Goal: Information Seeking & Learning: Find specific fact

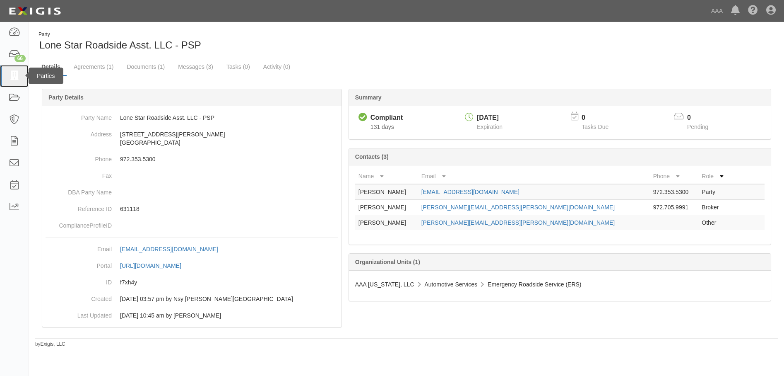
click at [14, 73] on icon at bounding box center [14, 76] width 12 height 10
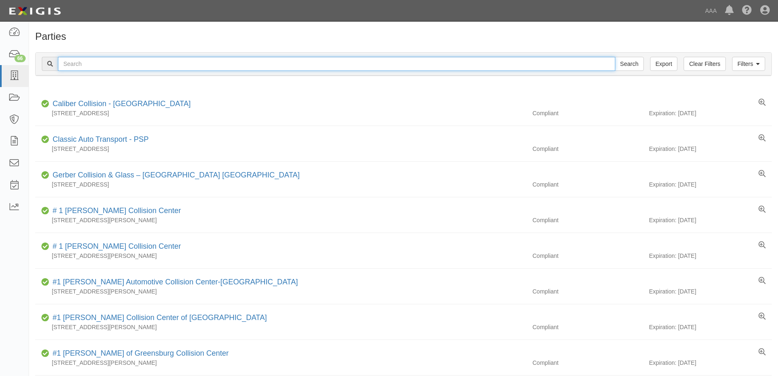
click at [96, 64] on input "text" at bounding box center [336, 64] width 557 height 14
type input "texas roadside assistance llc"
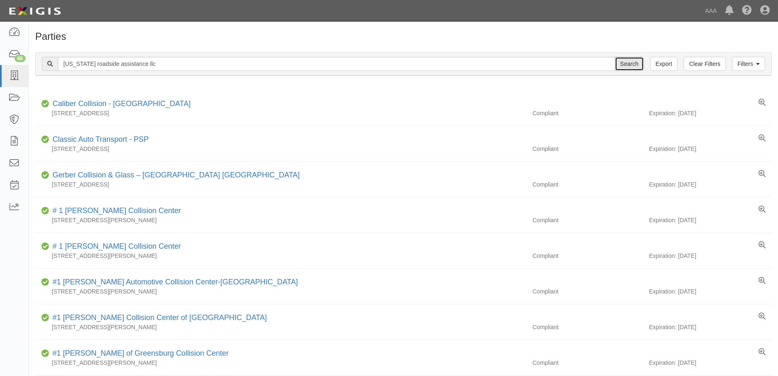
click at [629, 63] on input "Search" at bounding box center [629, 64] width 29 height 14
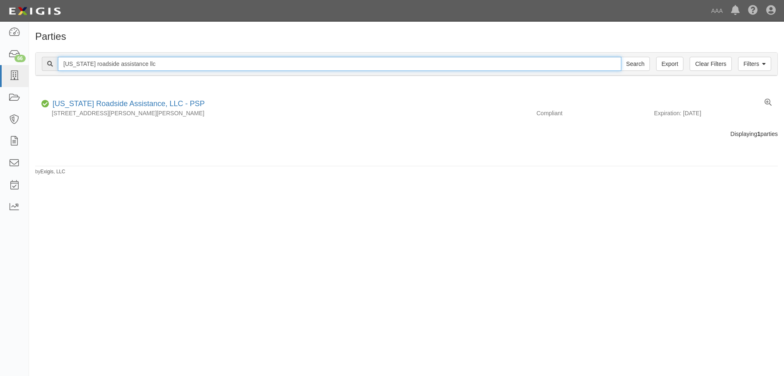
drag, startPoint x: 147, startPoint y: 64, endPoint x: 38, endPoint y: 67, distance: 109.3
click at [38, 67] on div "Filters Clear Filters Export texas roadside assistance llc Search Filters" at bounding box center [407, 64] width 742 height 23
type input "DFW TECH"
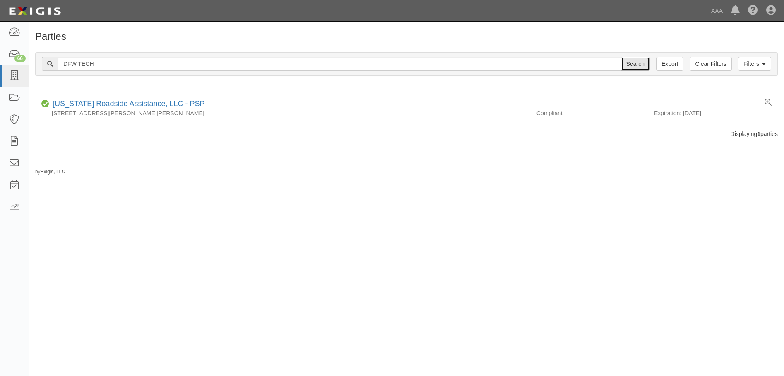
click at [638, 63] on input "Search" at bounding box center [635, 64] width 29 height 14
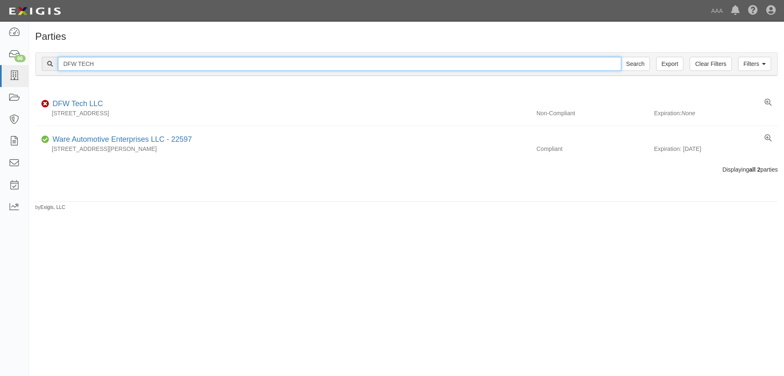
drag, startPoint x: 104, startPoint y: 61, endPoint x: 55, endPoint y: 61, distance: 48.9
click at [55, 61] on div "DFW TECH Search" at bounding box center [346, 64] width 608 height 14
type input "Lone star roadside"
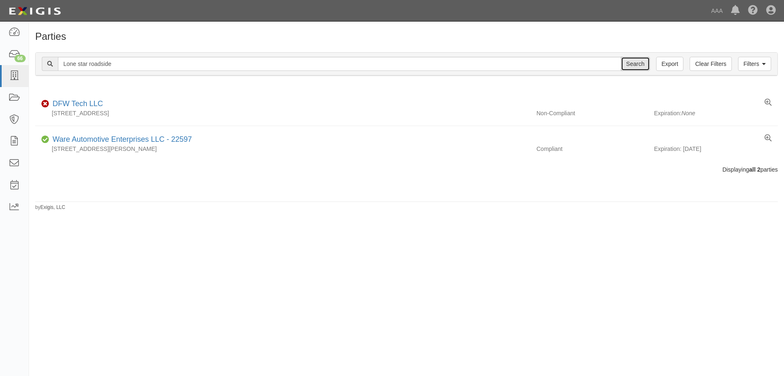
click at [633, 64] on input "Search" at bounding box center [635, 64] width 29 height 14
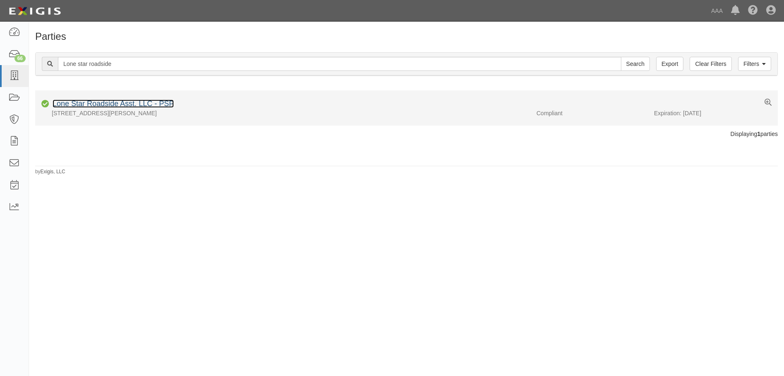
click at [109, 103] on link "Lone Star Roadside Asst. LLC - PSP" at bounding box center [113, 103] width 121 height 8
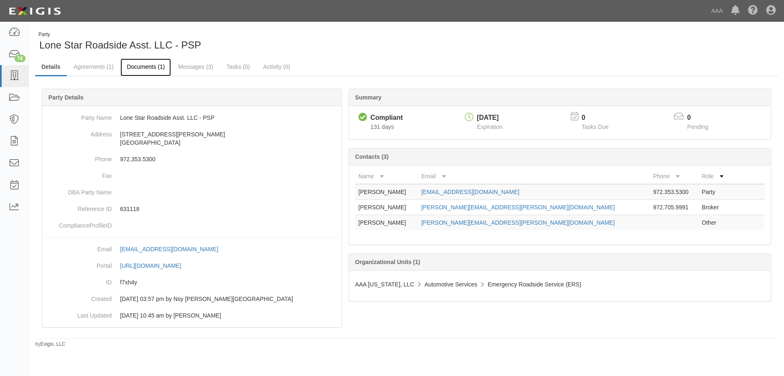
click at [153, 63] on link "Documents (1)" at bounding box center [146, 67] width 51 height 18
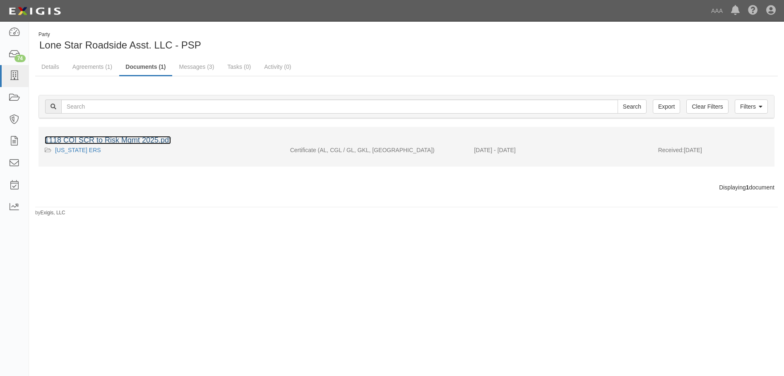
click at [124, 142] on link "1118 COI SCR to Risk Mgmt 2025.pdf" at bounding box center [108, 140] width 126 height 8
